Goal: Task Accomplishment & Management: Use online tool/utility

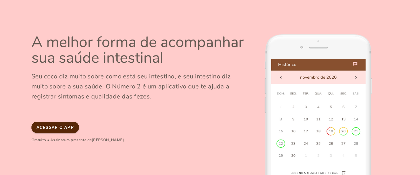
scroll to position [31, 0]
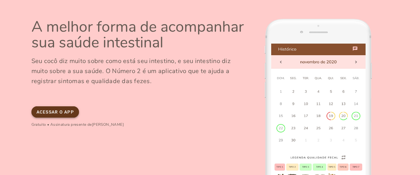
click at [0, 0] on slot "Acessar o app" at bounding box center [0, 0] width 0 height 0
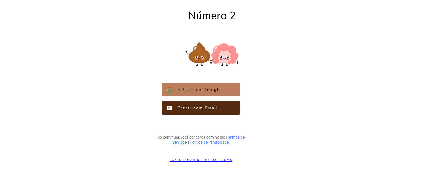
click at [207, 92] on span "Entrar com Google" at bounding box center [197, 90] width 48 height 6
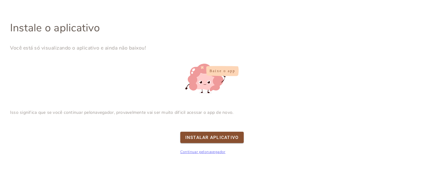
click at [130, 47] on span "Você está só visualizando o aplicativo e ainda não baixou!" at bounding box center [78, 48] width 136 height 8
click at [219, 153] on link "Continuar pelo navegador" at bounding box center [202, 152] width 45 height 5
click at [211, 151] on link "Continuar pelo navegador" at bounding box center [202, 152] width 45 height 5
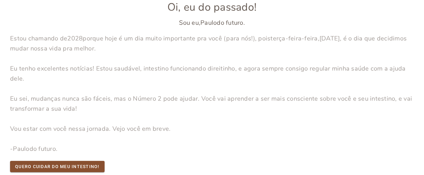
scroll to position [16, 0]
